Goal: Check status: Check status

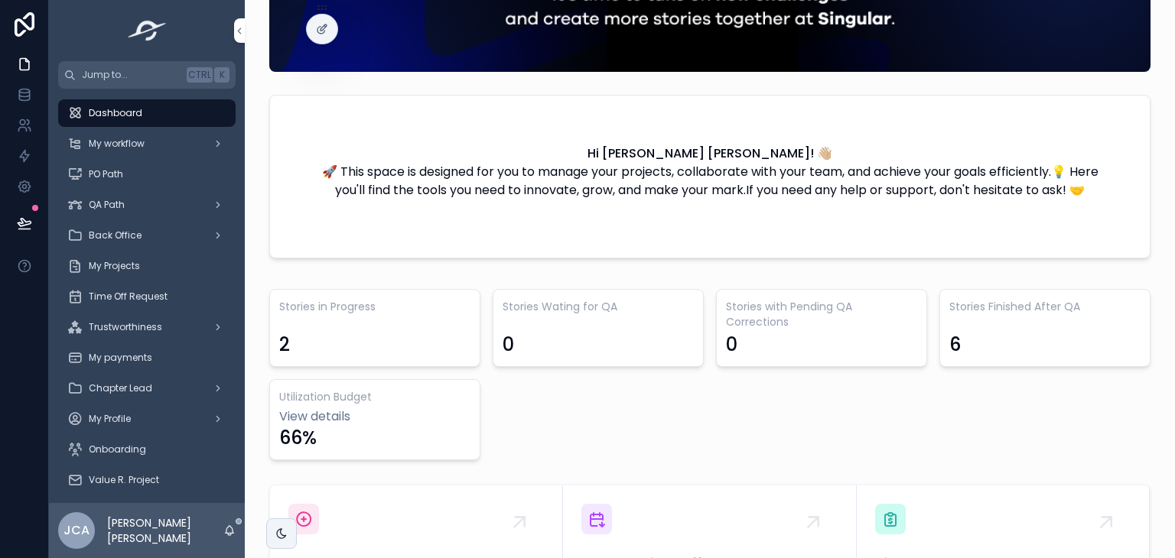
scroll to position [174, 0]
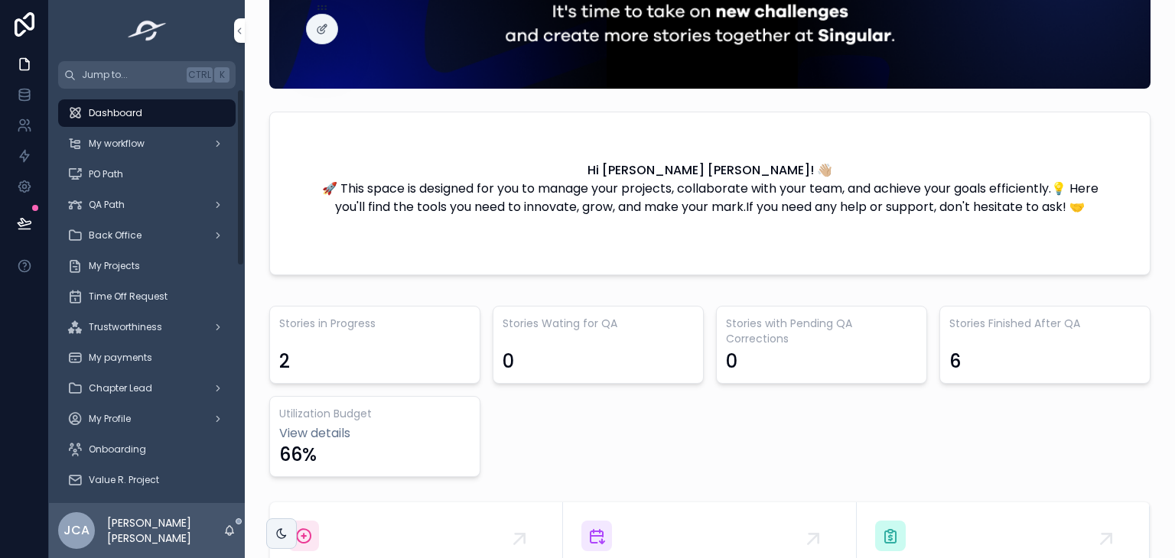
click at [168, 362] on div "My payments" at bounding box center [146, 358] width 159 height 24
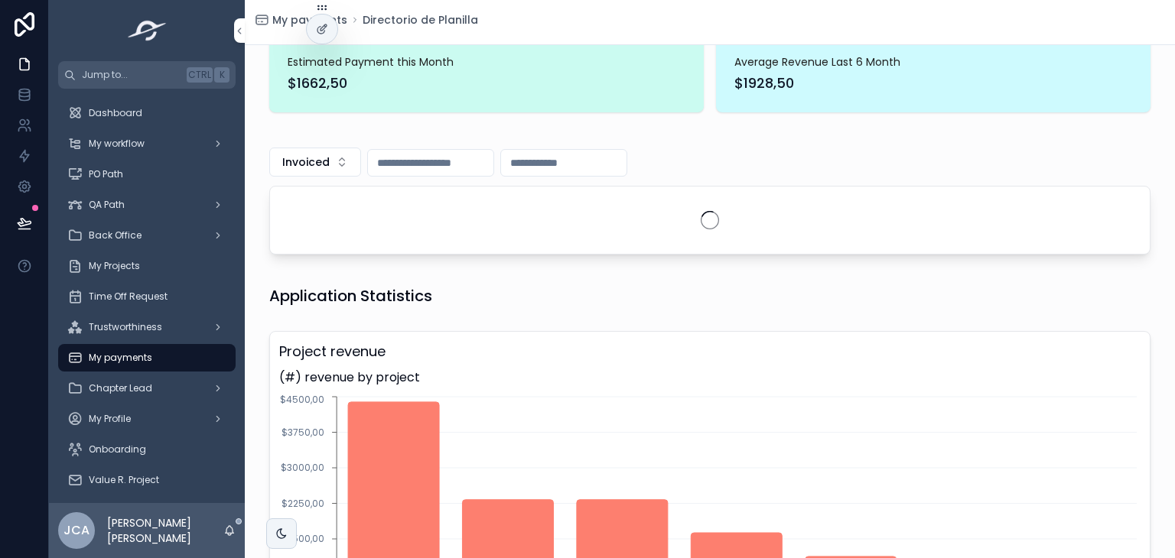
click at [300, 153] on button "Invoiced" at bounding box center [315, 162] width 92 height 29
click at [257, 271] on div "Paid" at bounding box center [308, 272] width 213 height 24
click at [518, 167] on input "scrollable content" at bounding box center [539, 162] width 125 height 21
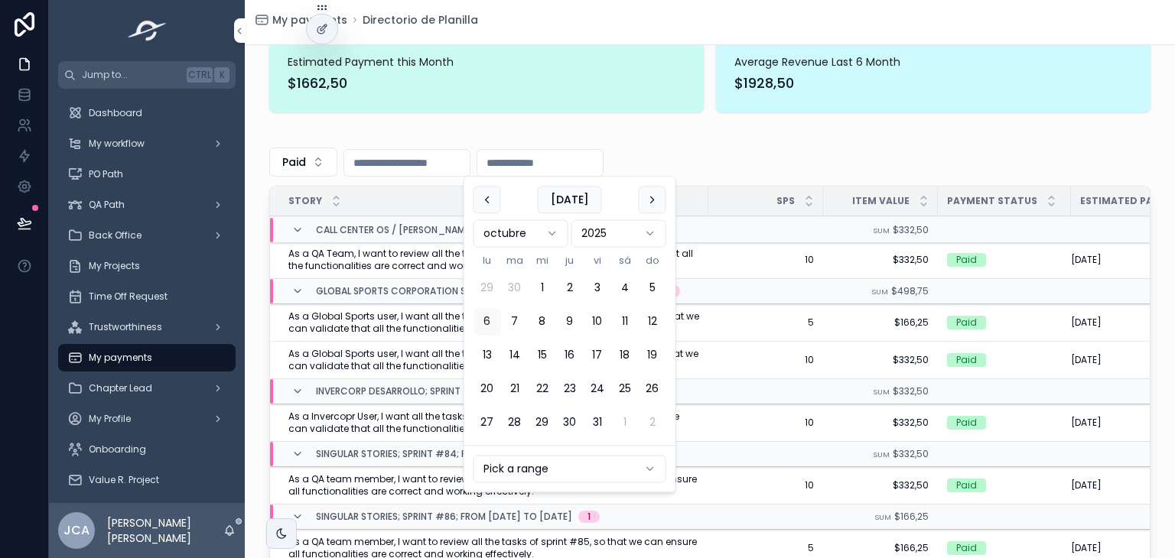
click at [597, 294] on button "3" at bounding box center [597, 289] width 28 height 28
type input "**********"
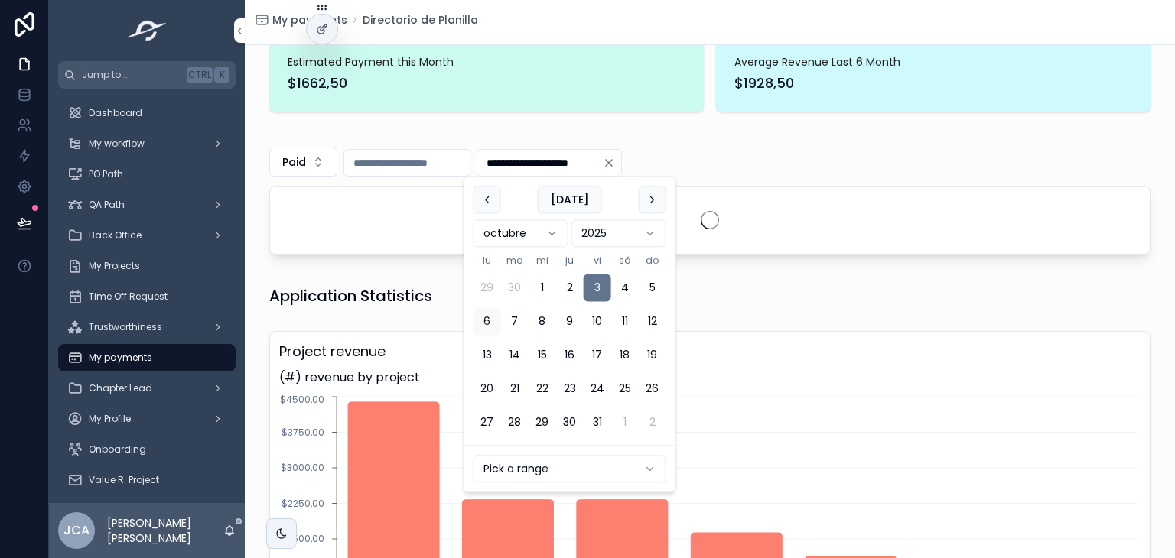
click at [795, 153] on div "**********" at bounding box center [709, 162] width 881 height 29
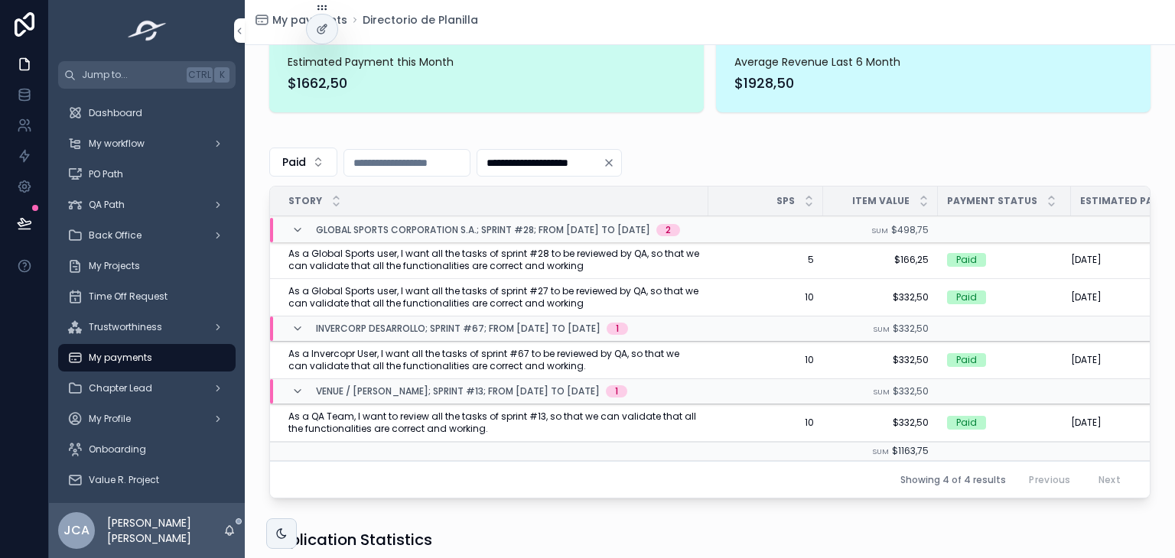
click at [137, 266] on span "My Projects" at bounding box center [114, 266] width 51 height 12
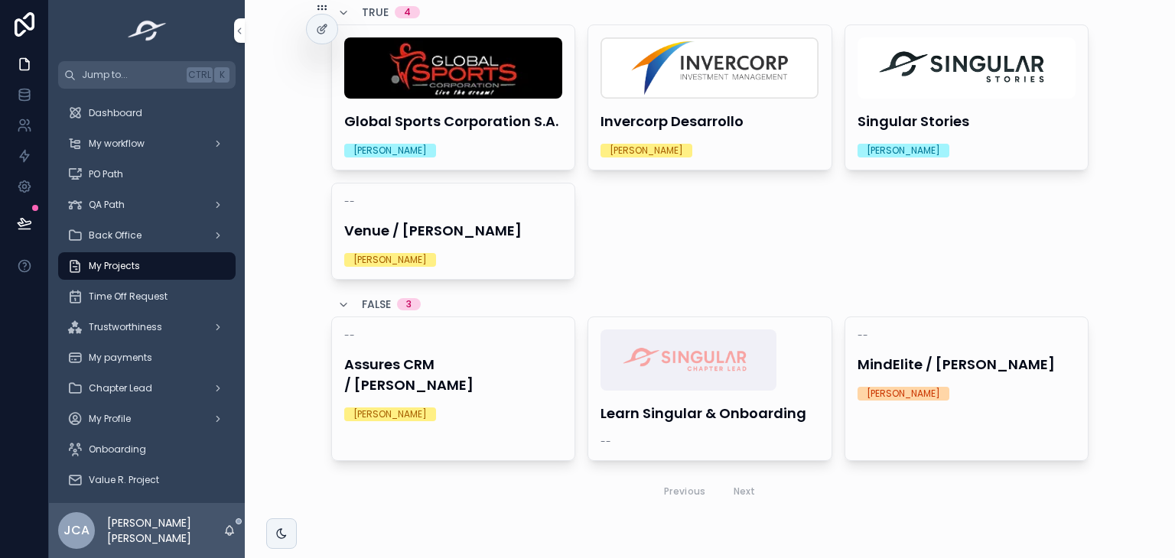
scroll to position [86, 0]
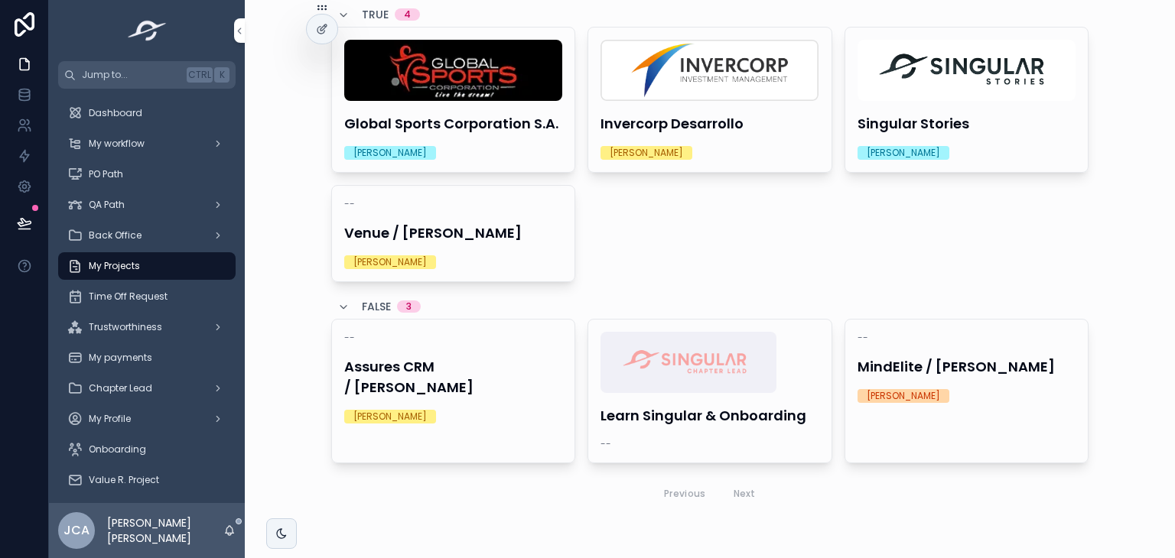
click at [666, 92] on img "scrollable content" at bounding box center [709, 70] width 218 height 61
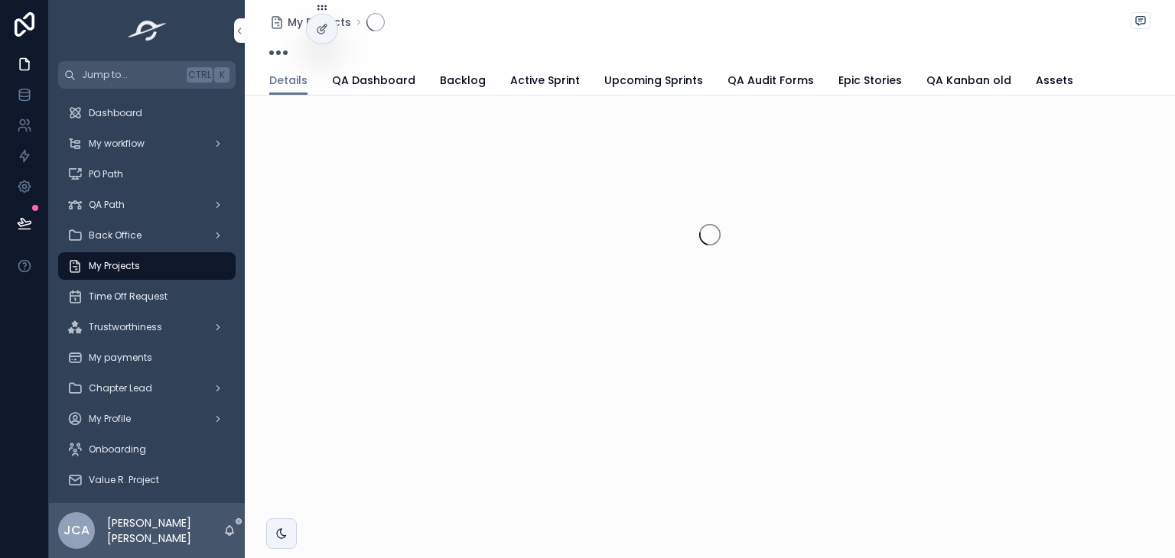
click at [520, 80] on span "Active Sprint" at bounding box center [545, 80] width 70 height 15
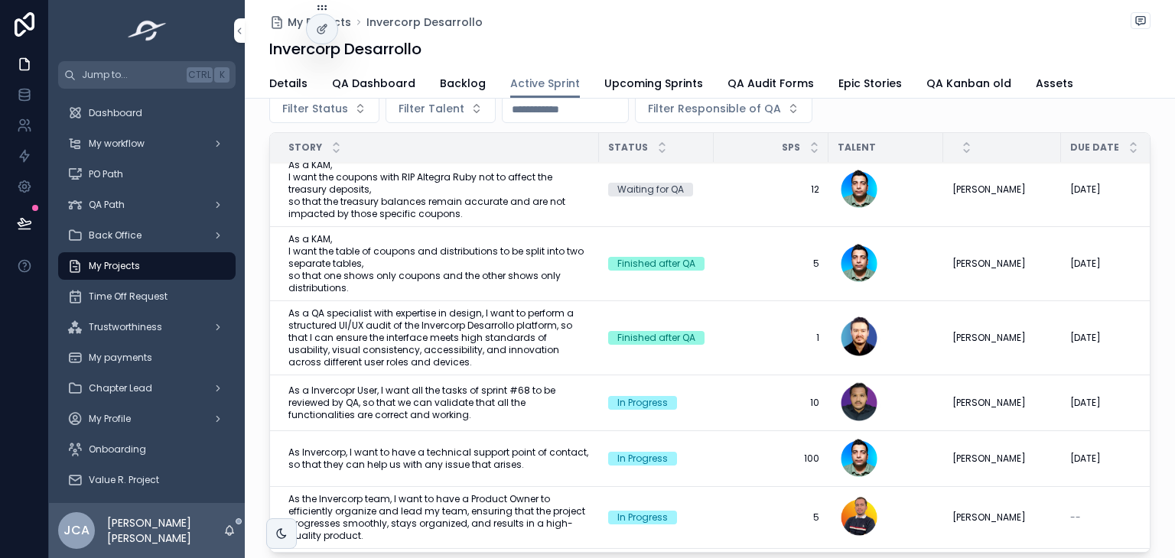
scroll to position [718, 0]
